Goal: Task Accomplishment & Management: Use online tool/utility

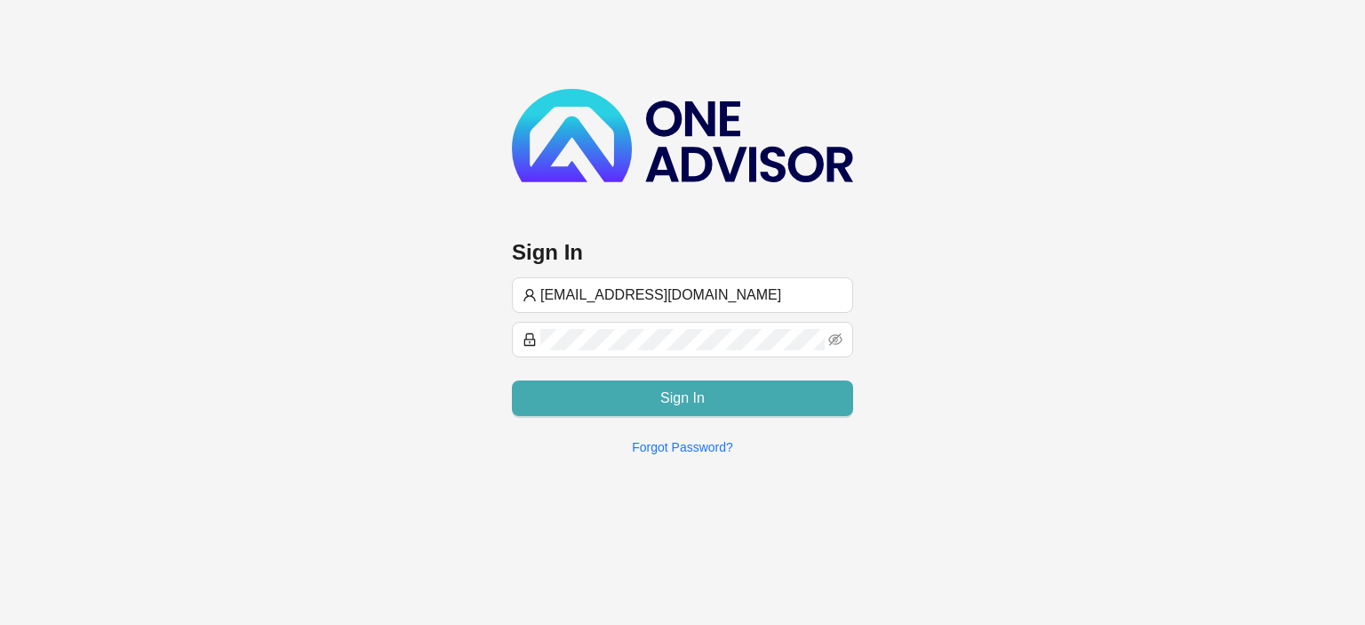
type input "[EMAIL_ADDRESS][DOMAIN_NAME]"
click at [633, 398] on button "Sign In" at bounding box center [682, 398] width 341 height 36
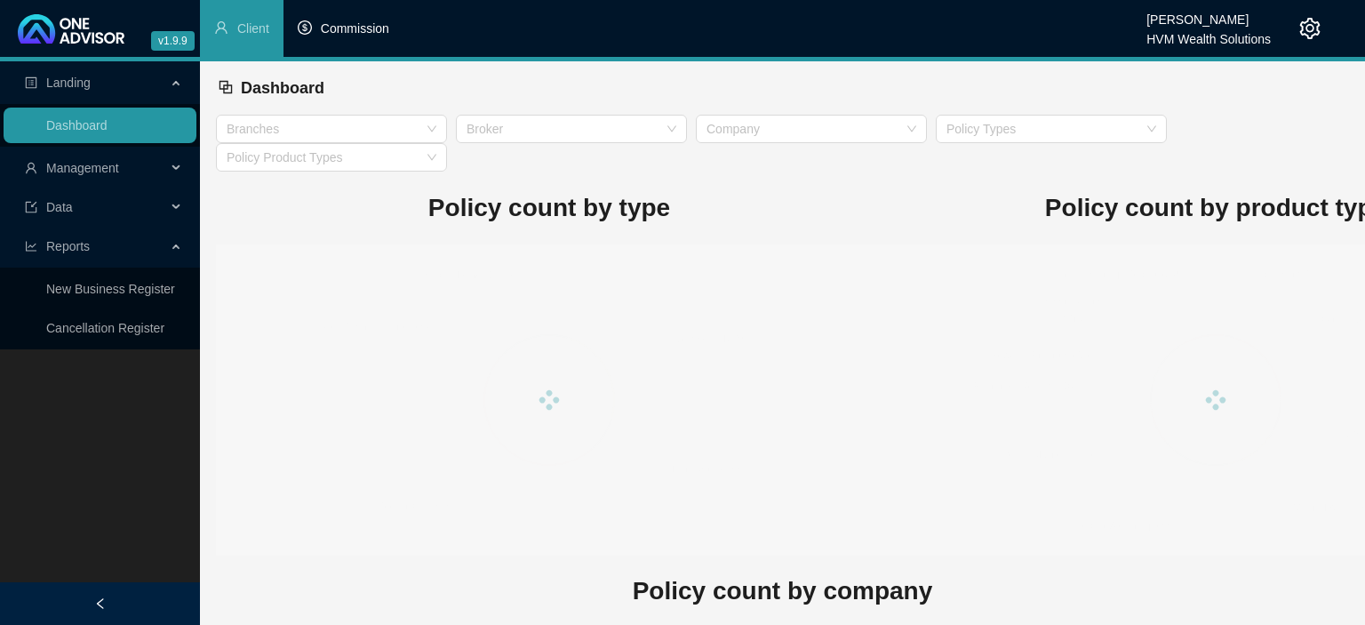
click at [378, 32] on span "Commission" at bounding box center [355, 28] width 68 height 14
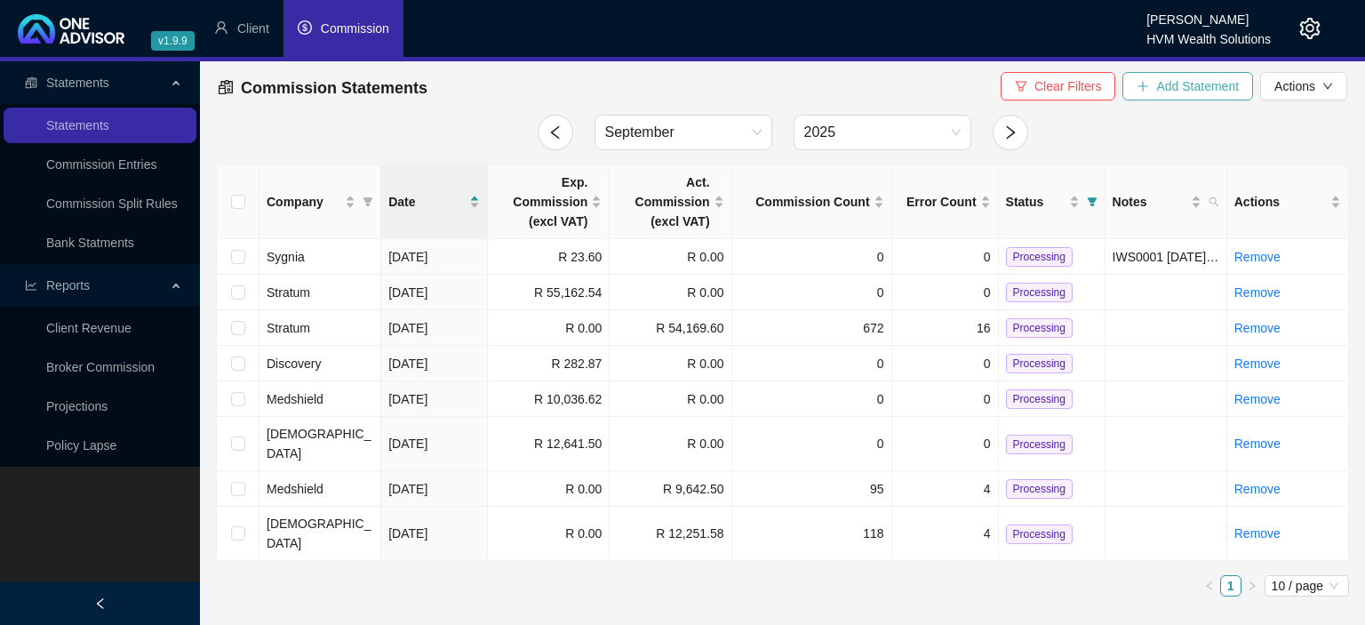
click at [1158, 86] on span "Add Statement" at bounding box center [1197, 86] width 83 height 20
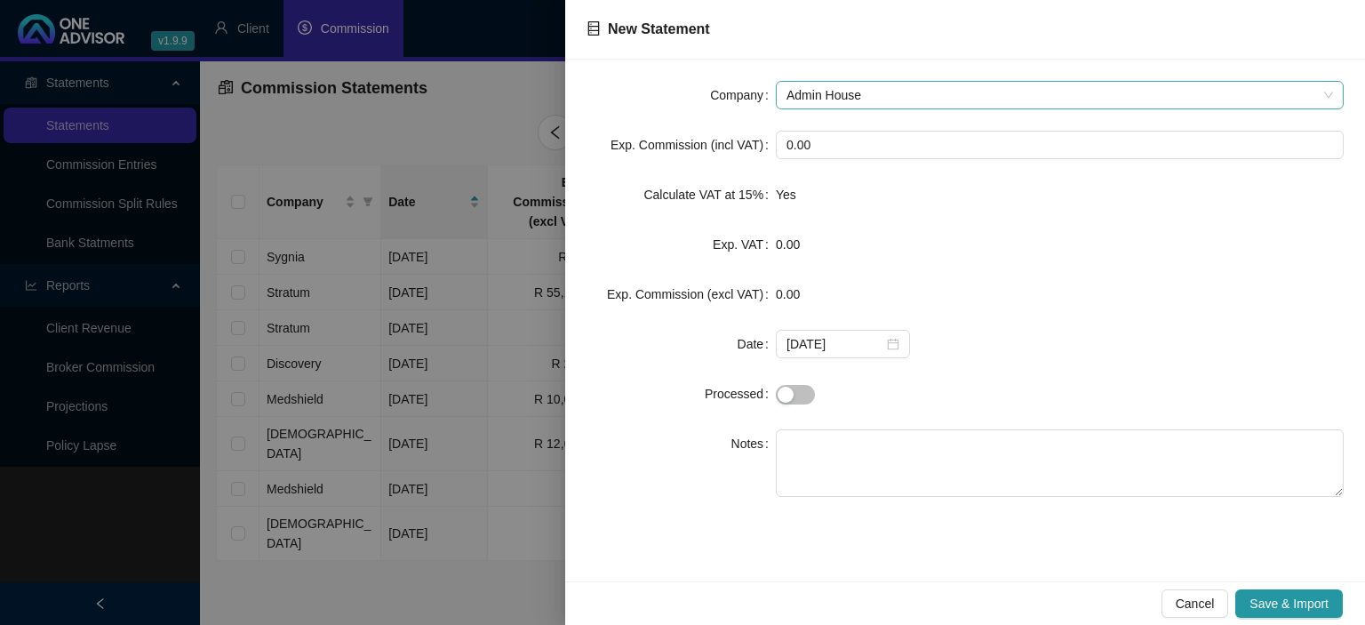
click at [829, 91] on span "Admin House" at bounding box center [1059, 95] width 546 height 27
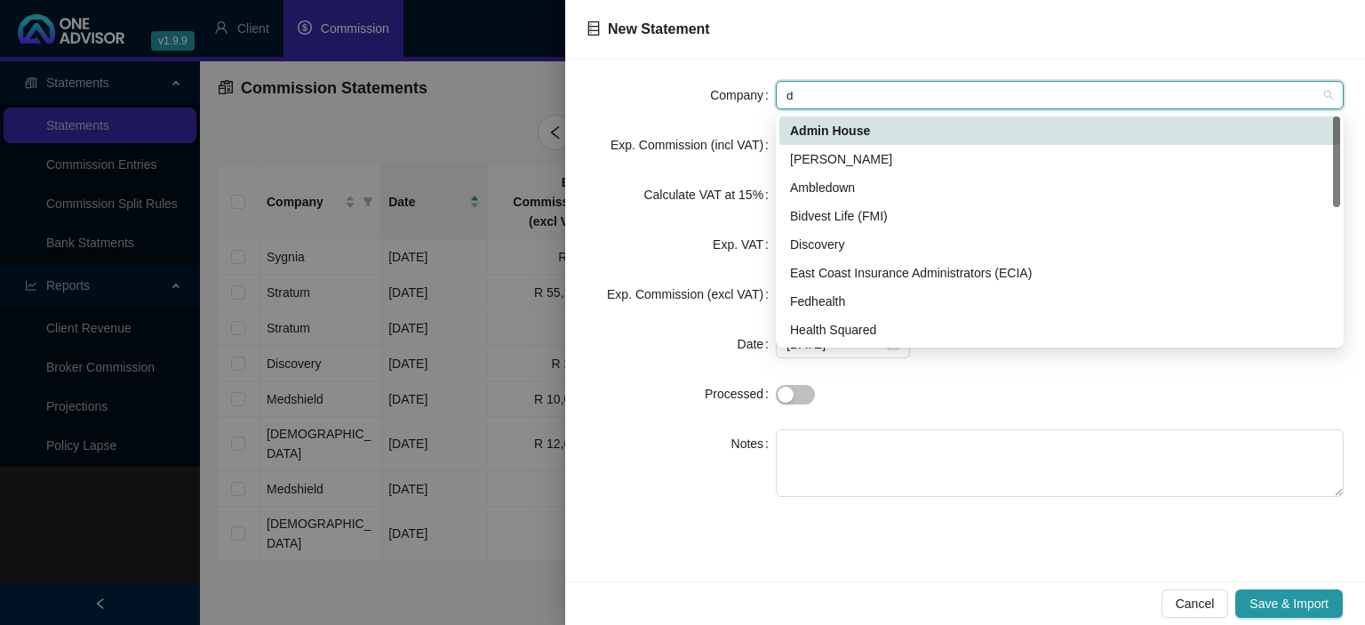
type input "di"
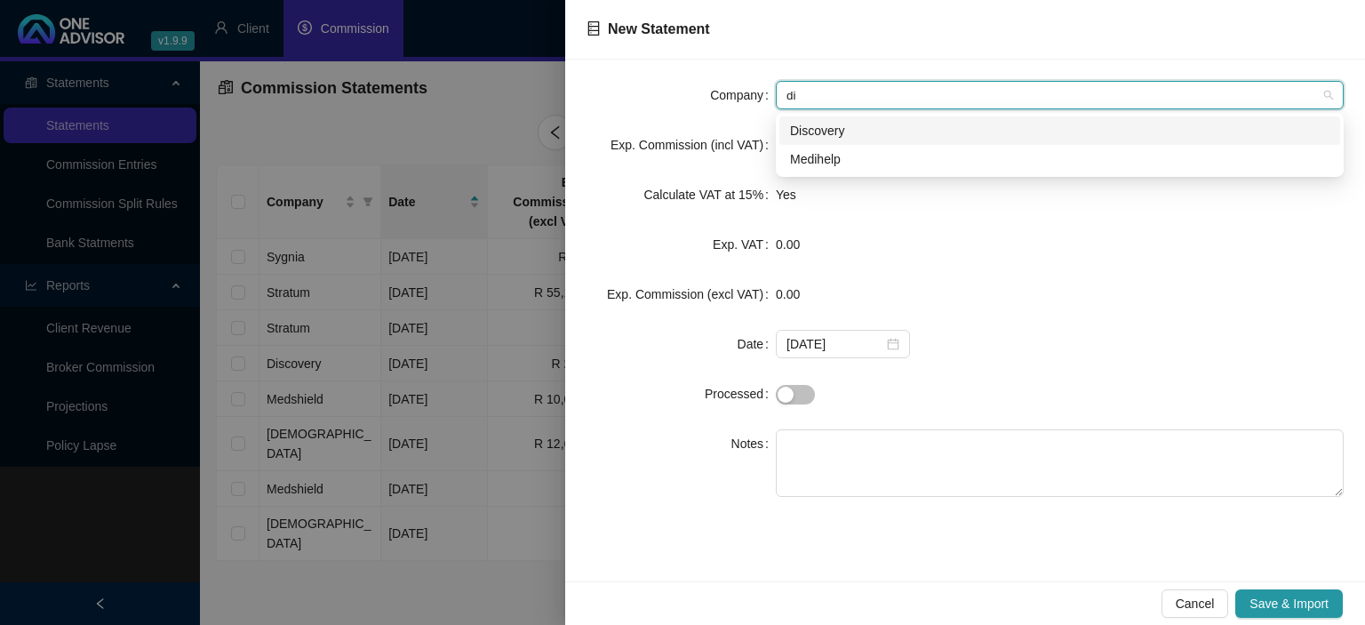
click at [814, 138] on div "Discovery" at bounding box center [1059, 131] width 539 height 20
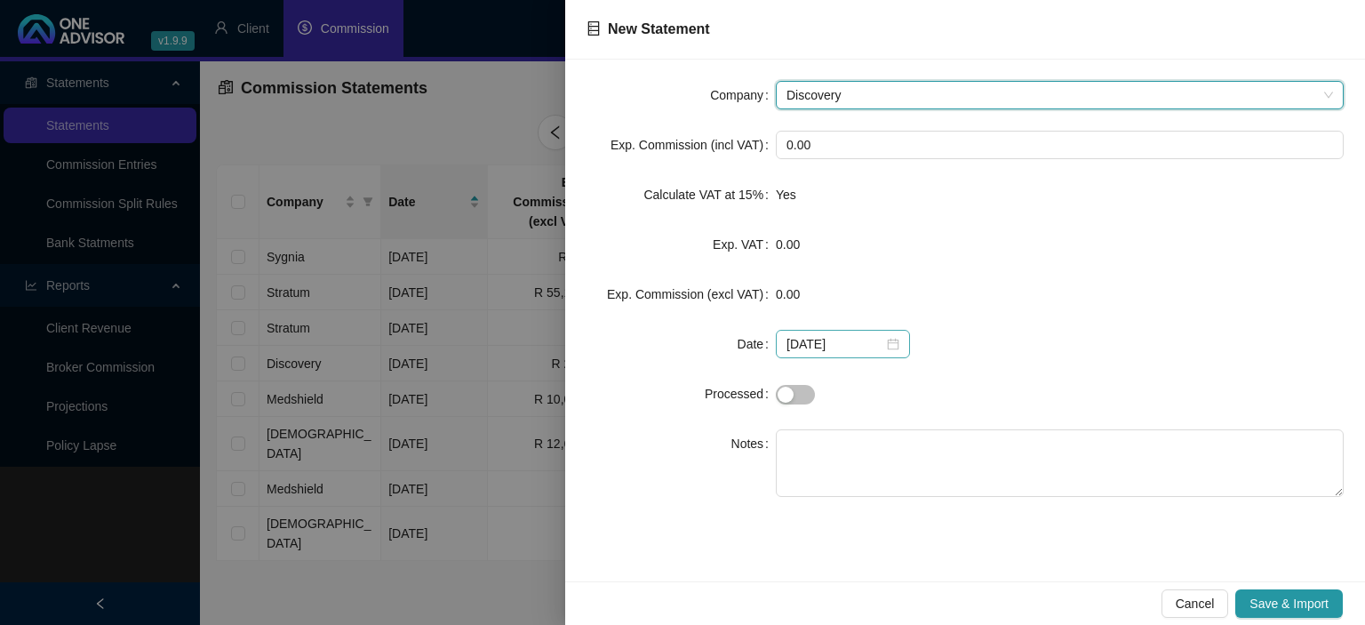
click at [885, 348] on div "[DATE]" at bounding box center [842, 344] width 113 height 20
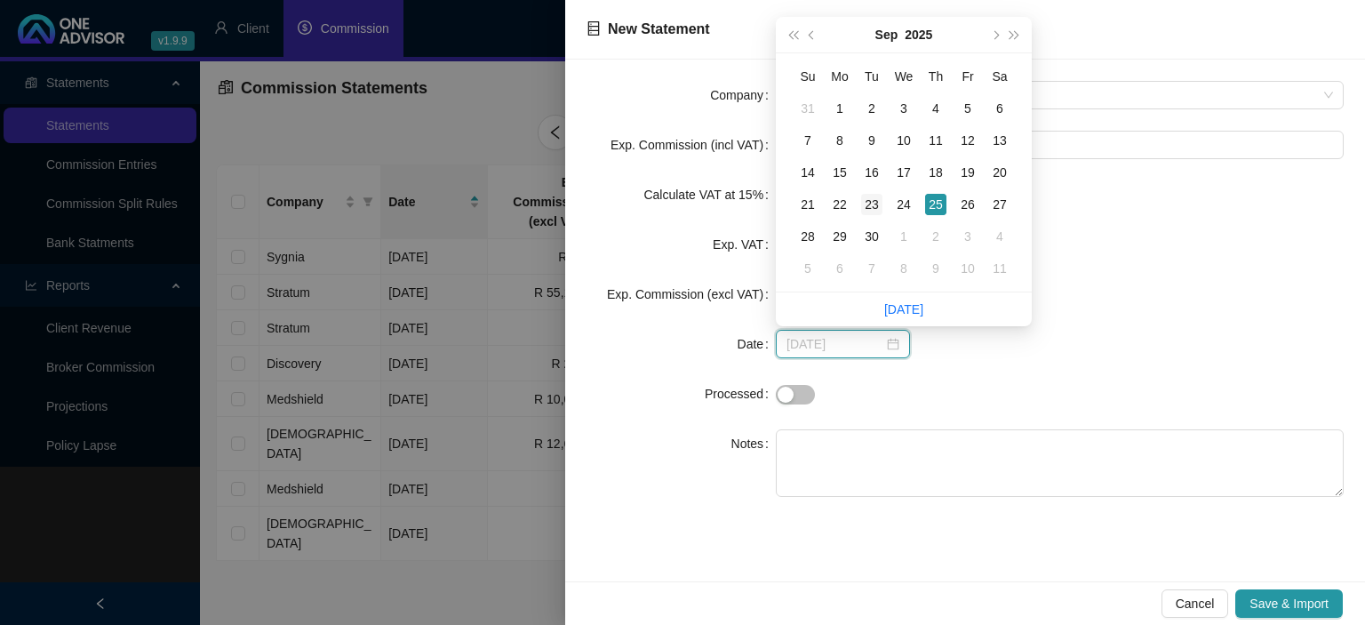
type input "[DATE]"
click at [867, 206] on div "23" at bounding box center [871, 204] width 21 height 21
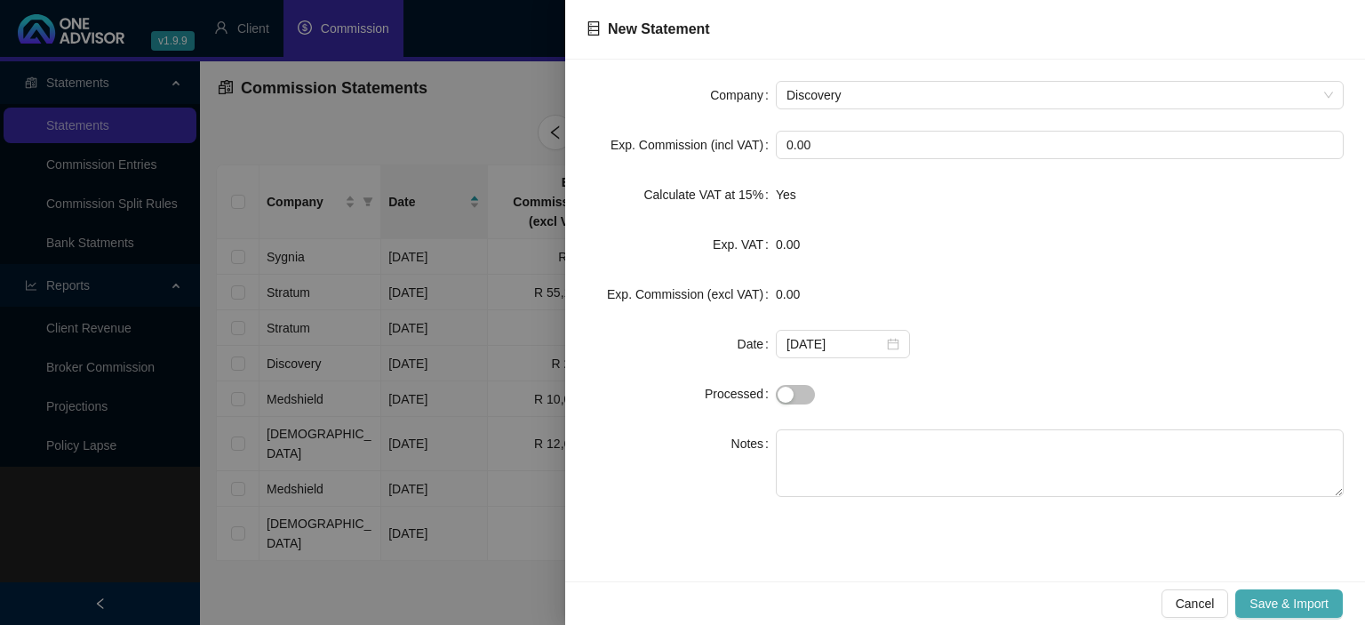
click at [1267, 601] on span "Save & Import" at bounding box center [1288, 603] width 79 height 20
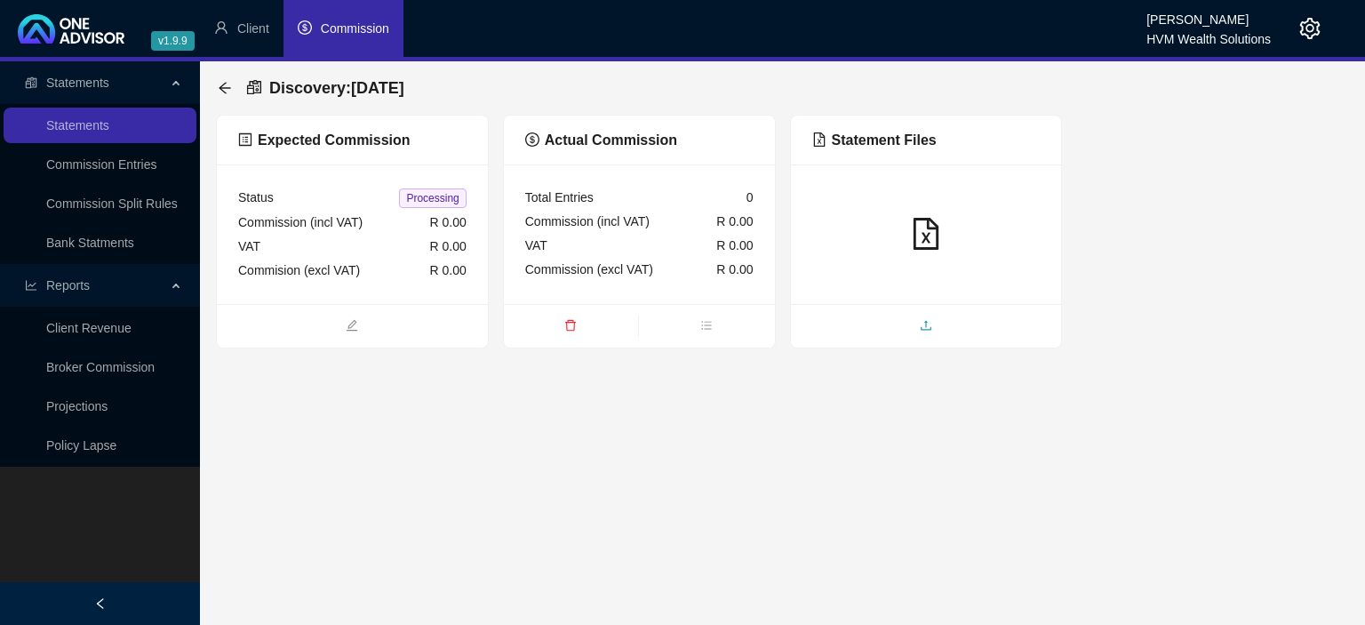
click at [912, 325] on span "upload" at bounding box center [926, 327] width 271 height 20
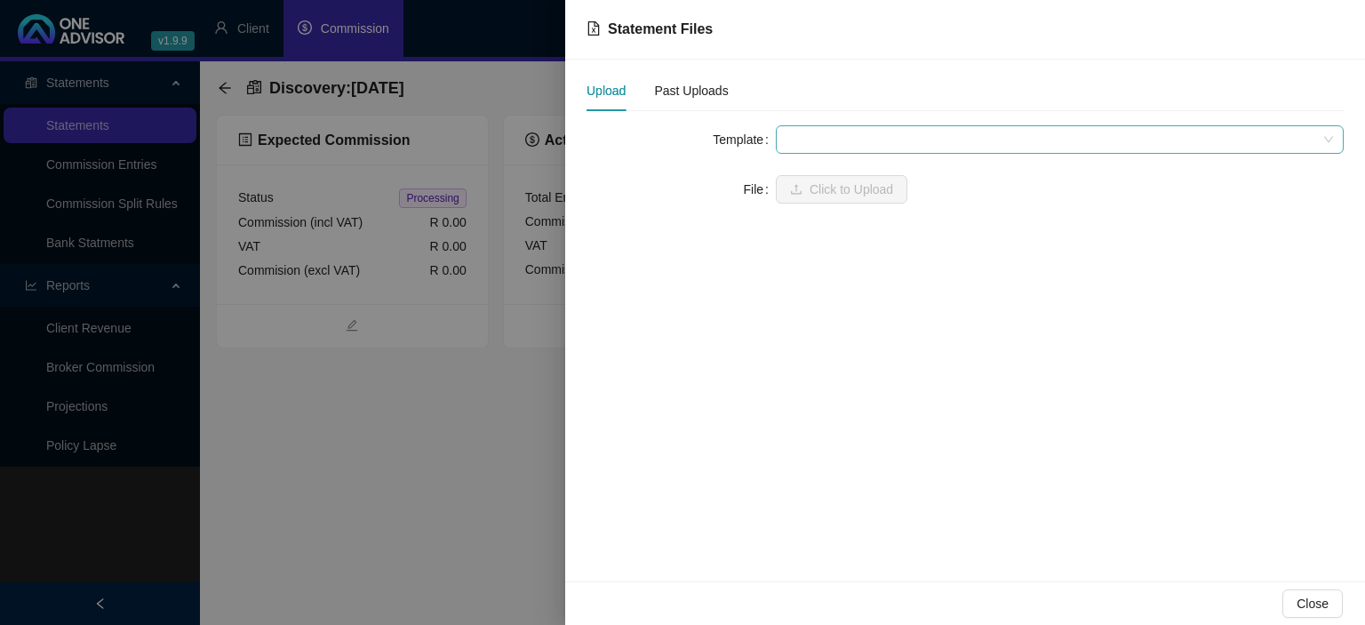
click at [821, 140] on span at bounding box center [1059, 139] width 546 height 27
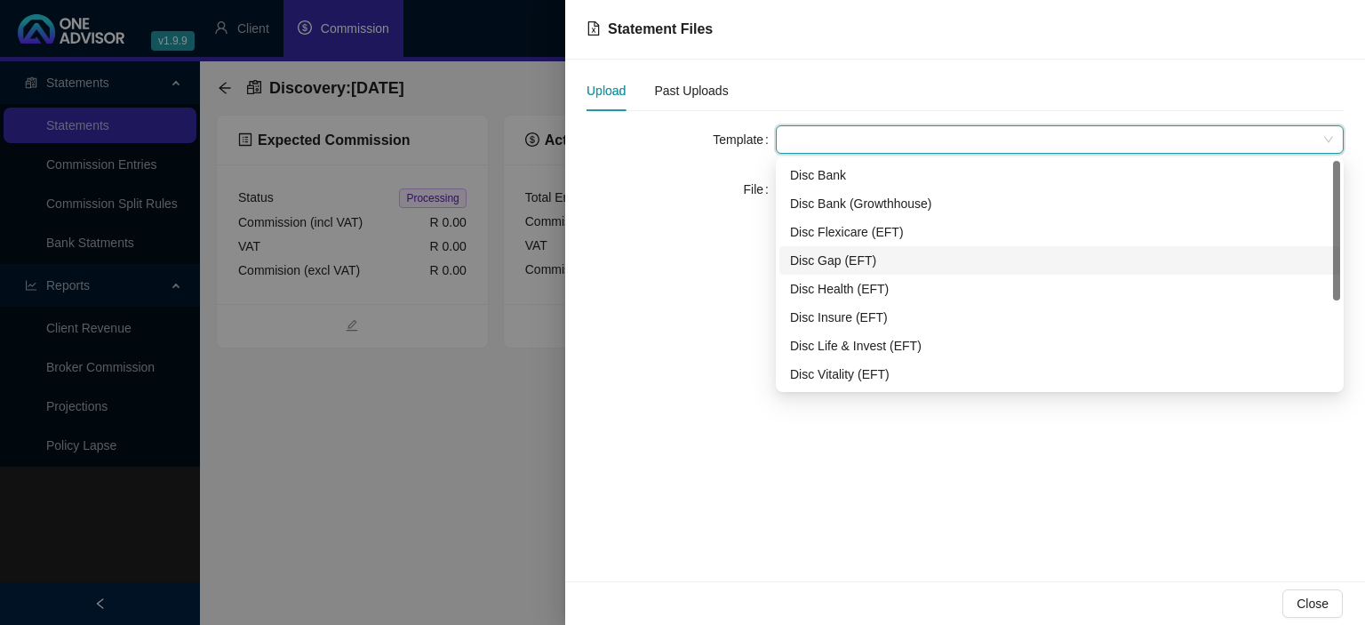
click at [844, 255] on div "Disc Gap (EFT)" at bounding box center [1059, 261] width 539 height 20
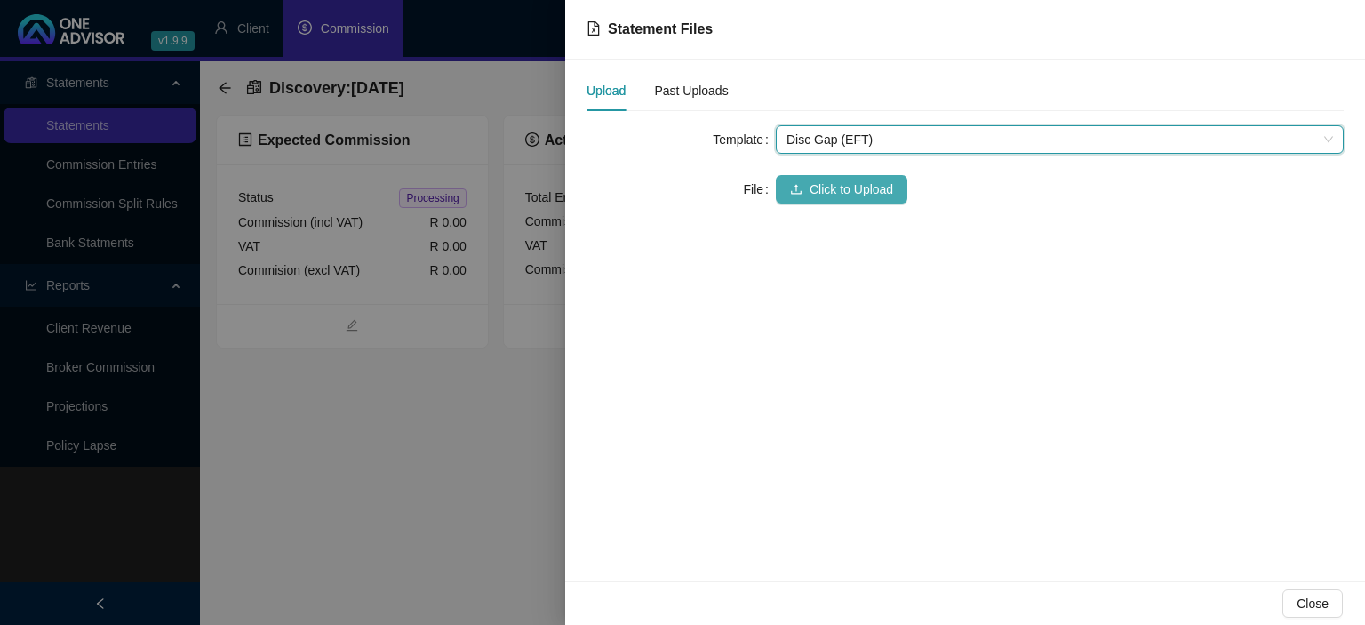
click at [805, 192] on button "Click to Upload" at bounding box center [841, 189] width 131 height 28
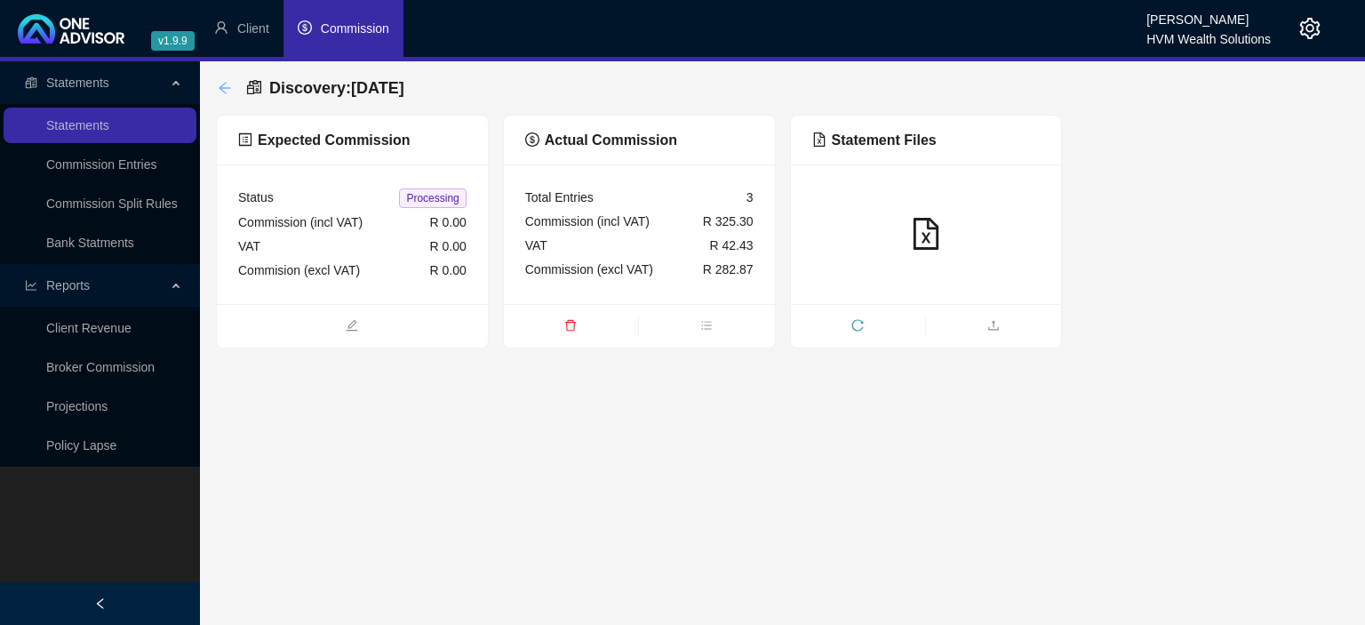
click at [225, 88] on icon "arrow-left" at bounding box center [225, 88] width 12 height 12
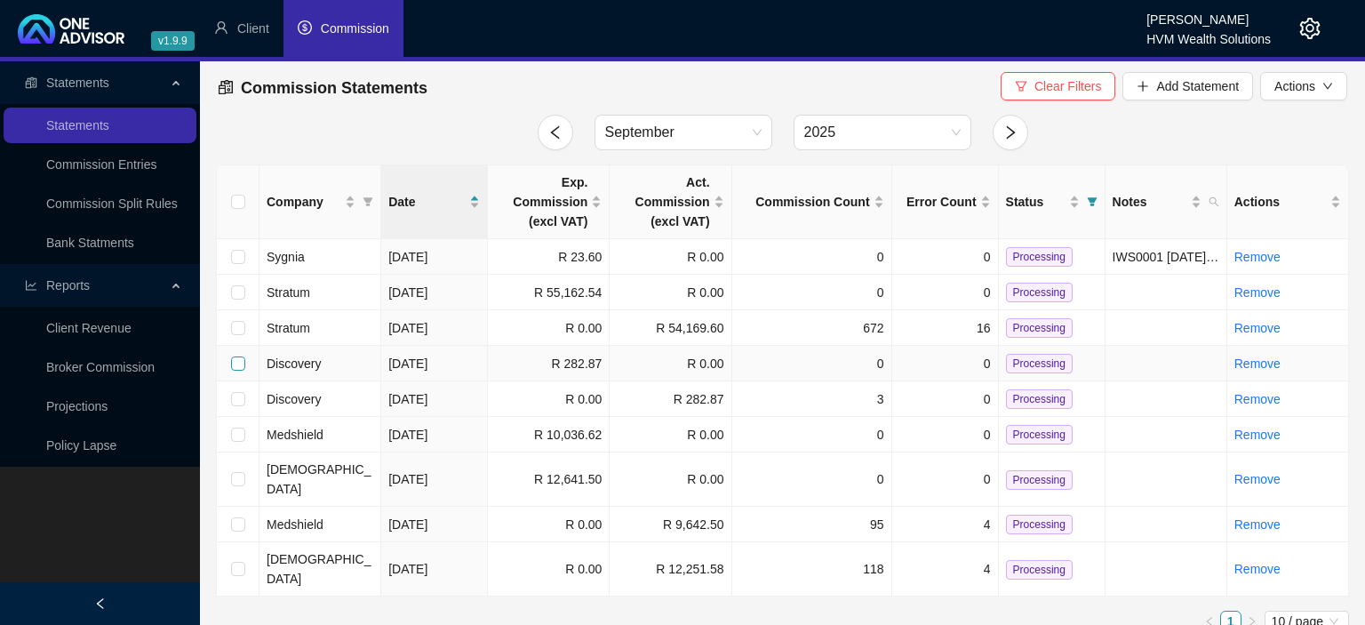
click at [236, 359] on input "checkbox" at bounding box center [238, 363] width 14 height 14
checkbox input "true"
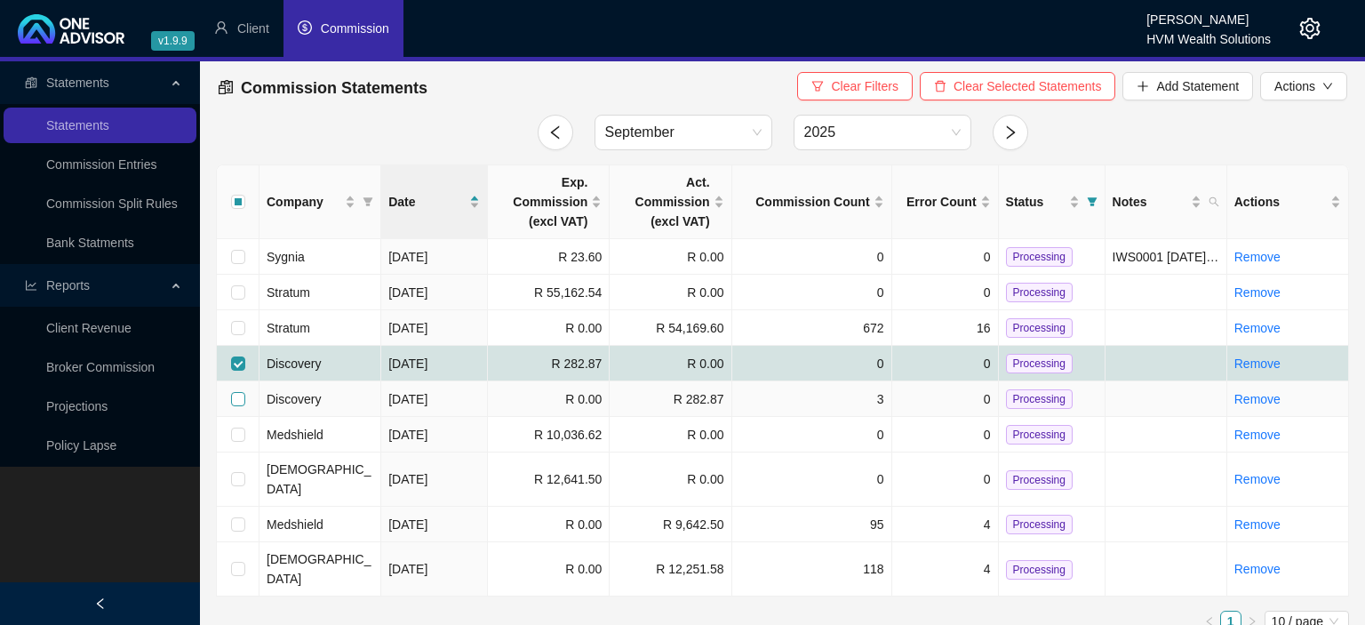
click at [233, 398] on input "checkbox" at bounding box center [238, 399] width 14 height 14
checkbox input "true"
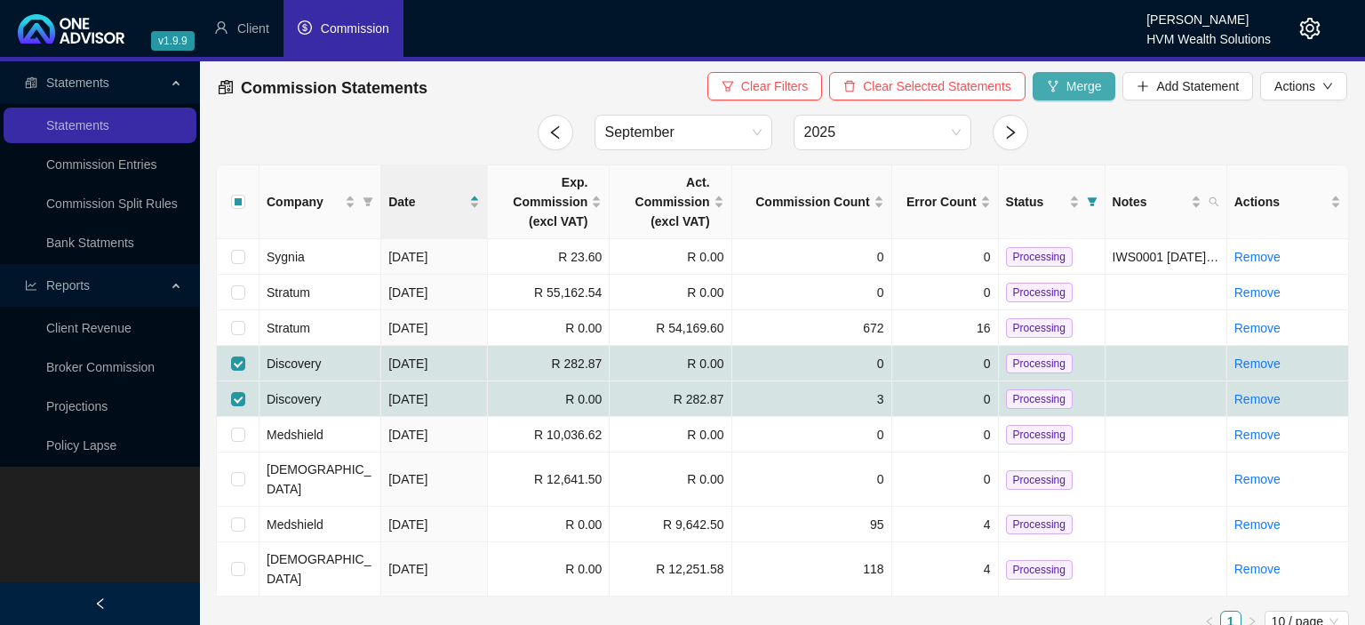
click at [1054, 90] on icon "fork" at bounding box center [1052, 86] width 10 height 12
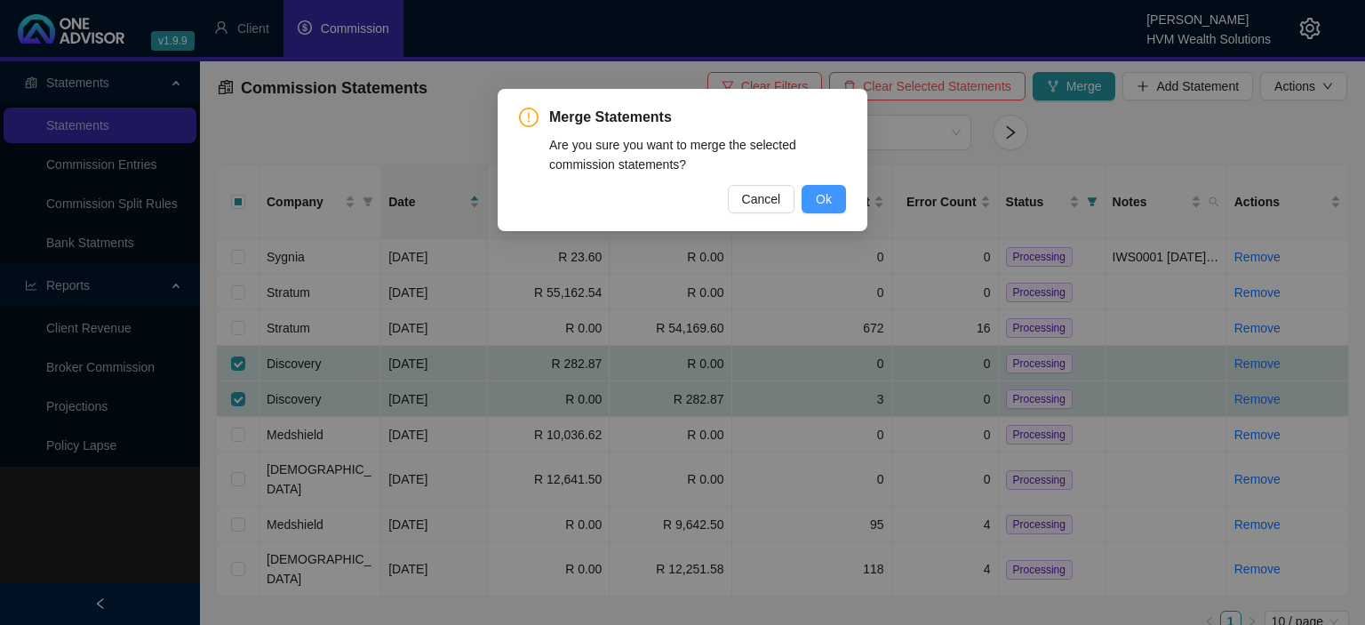
click at [816, 194] on button "Ok" at bounding box center [823, 199] width 44 height 28
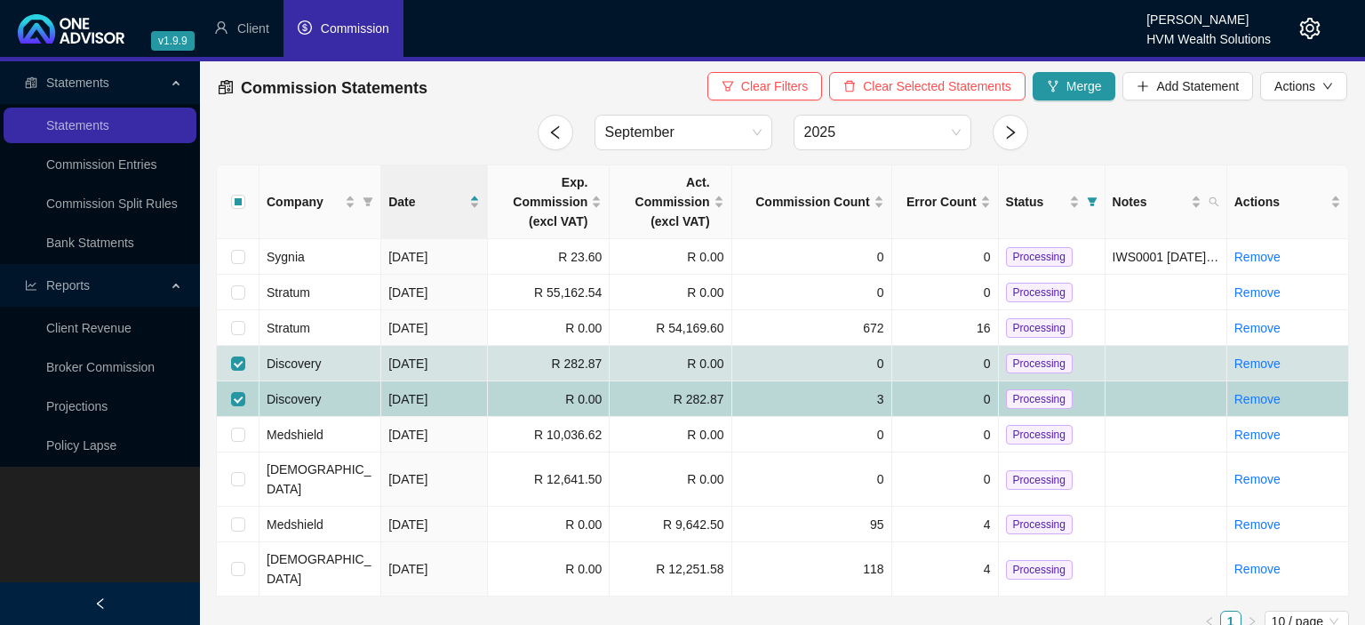
checkbox input "false"
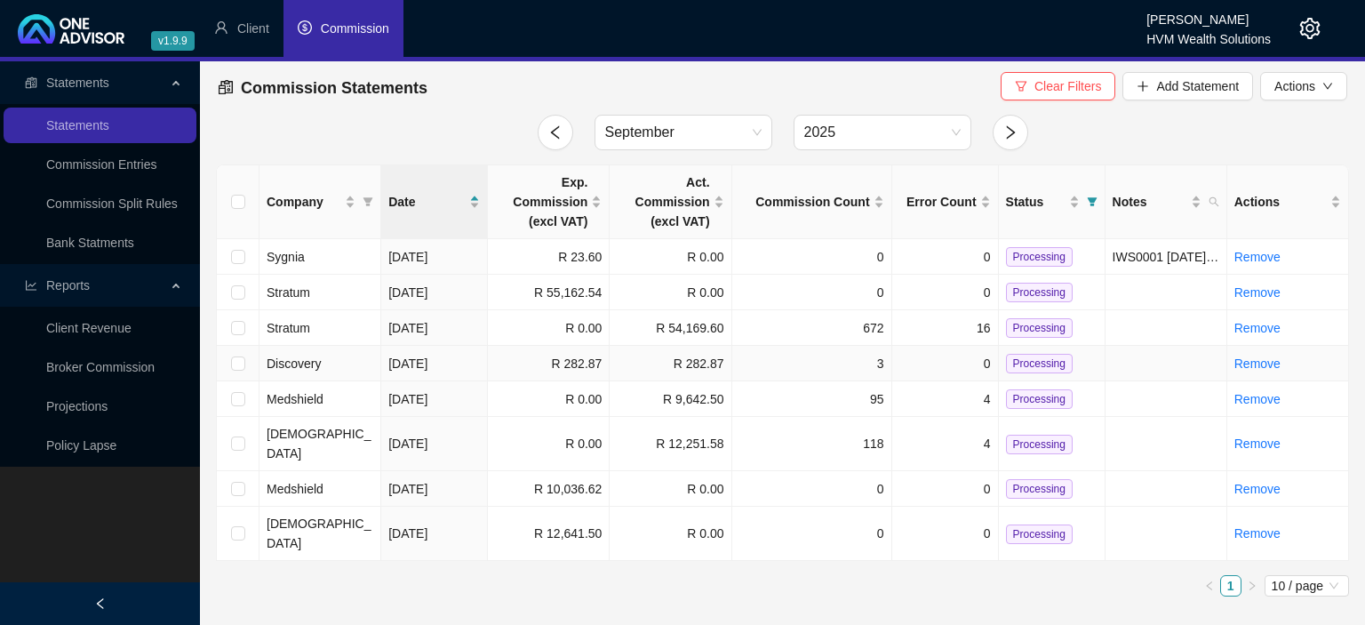
click at [1034, 364] on span "Processing" at bounding box center [1039, 364] width 67 height 20
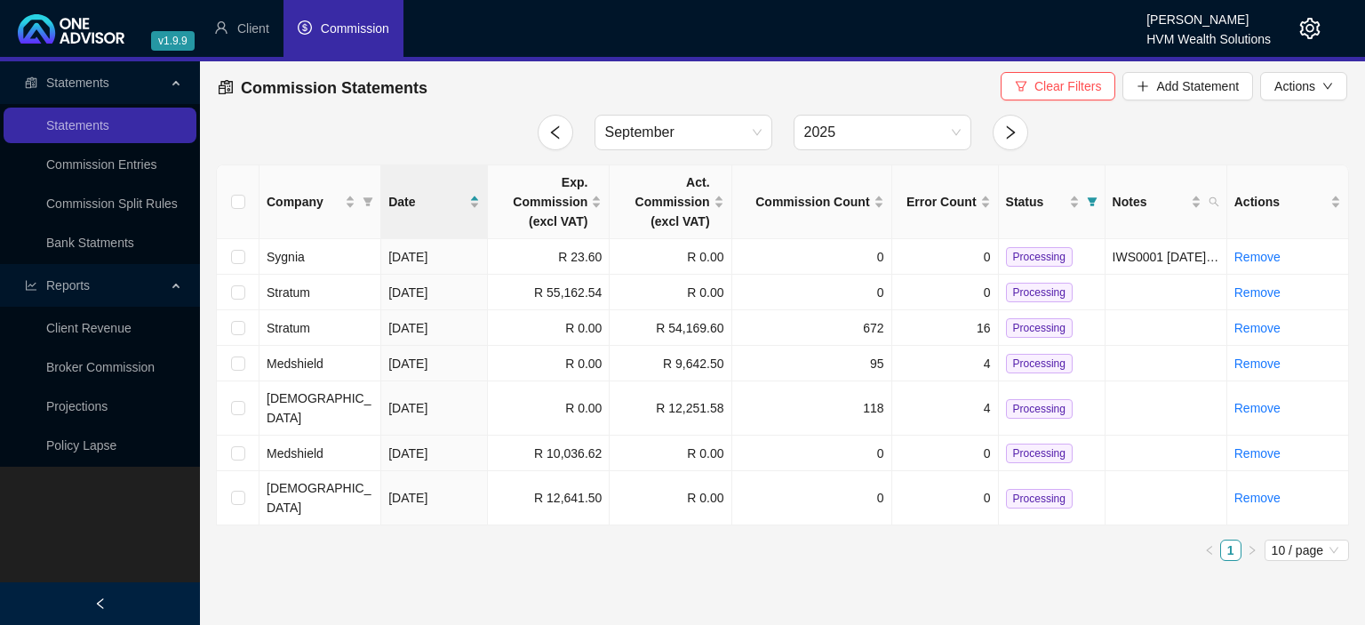
click at [1307, 27] on icon "setting" at bounding box center [1310, 28] width 20 height 21
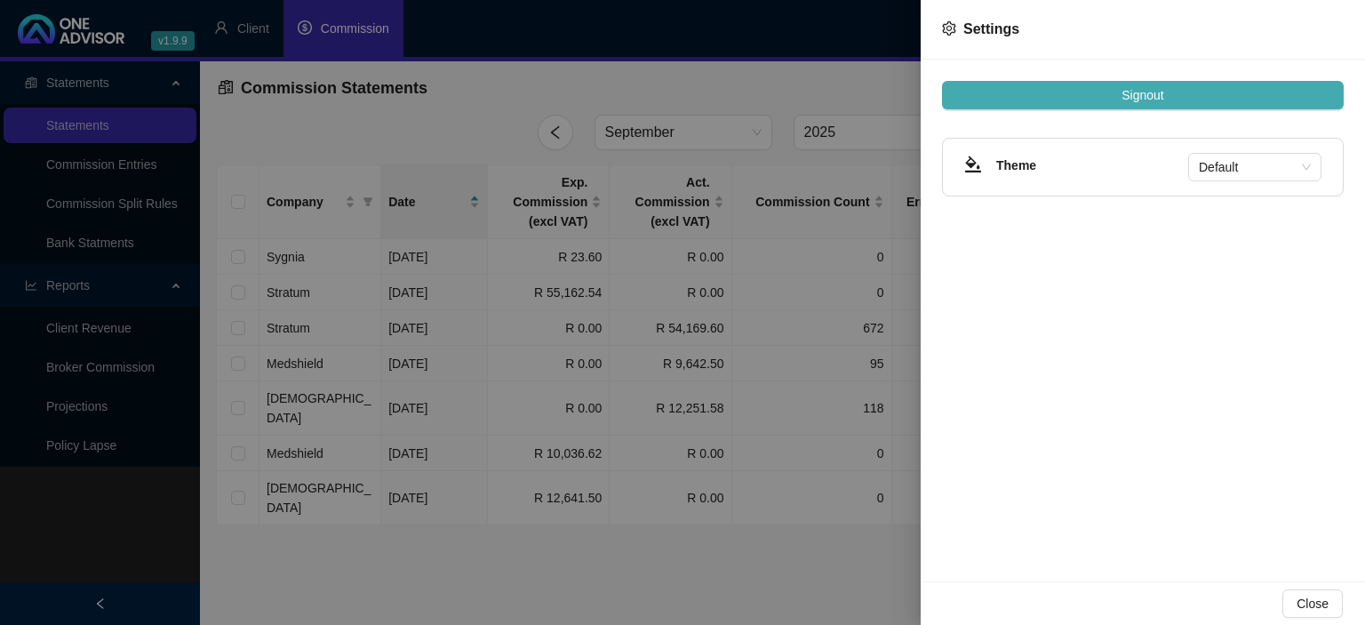
click at [1166, 95] on button "Signout" at bounding box center [1143, 95] width 402 height 28
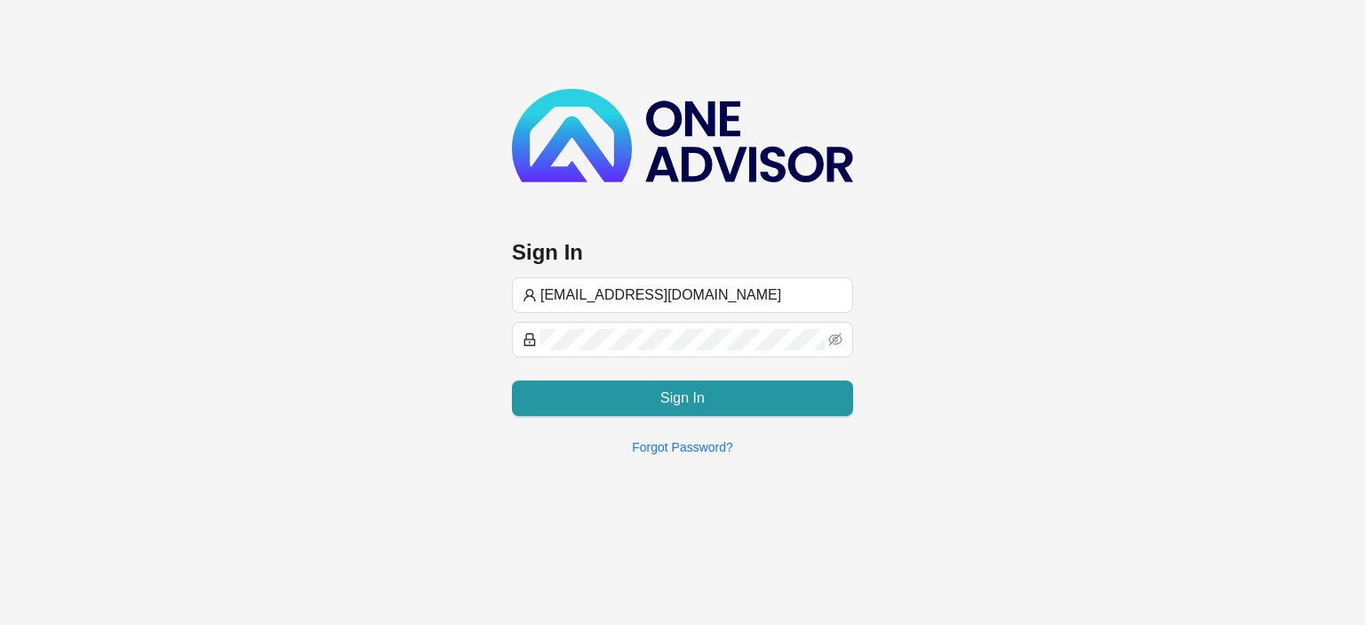
type input "[EMAIL_ADDRESS][DOMAIN_NAME]"
